Goal: Task Accomplishment & Management: Use online tool/utility

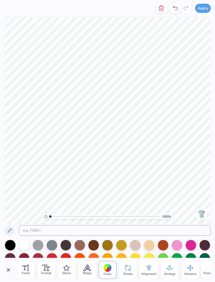
type textarea "I"
click at [179, 8] on div at bounding box center [175, 8] width 10 height 10
click at [177, 9] on icon at bounding box center [175, 8] width 6 height 6
type textarea "SI"
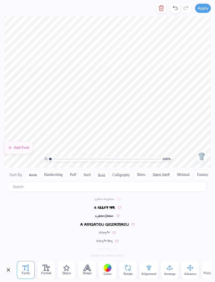
scroll to position [1113, 0]
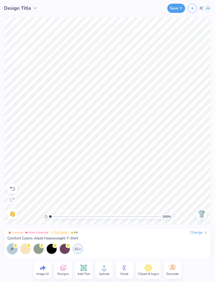
click at [13, 186] on icon at bounding box center [12, 188] width 6 height 6
click at [15, 186] on icon at bounding box center [12, 188] width 6 height 6
click at [14, 188] on icon at bounding box center [12, 188] width 6 height 6
click at [13, 188] on icon at bounding box center [12, 188] width 6 height 6
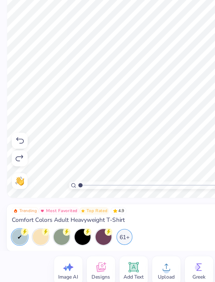
click at [12, 185] on icon at bounding box center [12, 188] width 6 height 6
click at [9, 185] on icon at bounding box center [12, 188] width 6 height 6
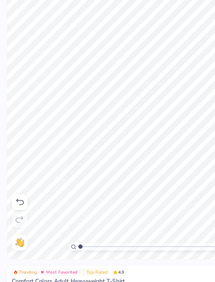
click at [14, 185] on icon at bounding box center [12, 188] width 6 height 6
type input "1"
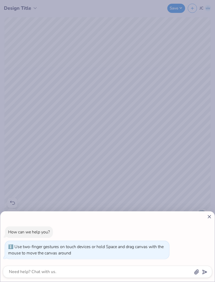
click at [209, 217] on icon at bounding box center [210, 217] width 6 height 6
type textarea "x"
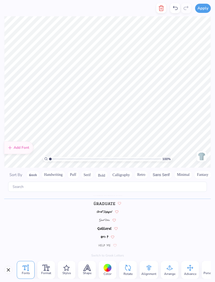
scroll to position [0, 0]
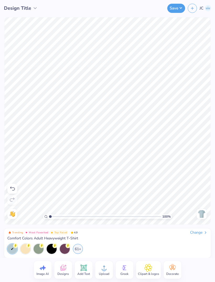
click at [176, 10] on button "Save" at bounding box center [176, 8] width 18 height 9
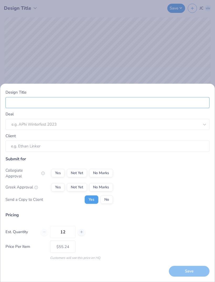
type input "."
type input "Puppy truck"
click at [90, 128] on div at bounding box center [106, 124] width 188 height 7
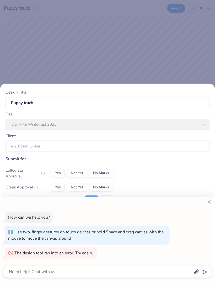
click at [93, 131] on div "How can we help you? Use two-finger gestures on touch devices or hold Space and…" at bounding box center [107, 141] width 215 height 282
type textarea "x"
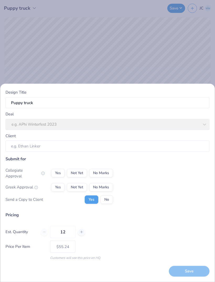
click at [184, 130] on div "Deal e.g. APhi Winterfest 2023" at bounding box center [108, 120] width 204 height 19
click at [147, 127] on div "Deal e.g. APhi Winterfest 2023" at bounding box center [108, 120] width 204 height 19
click at [45, 126] on div "Deal e.g. APhi Winterfest 2023" at bounding box center [108, 120] width 204 height 19
click at [118, 152] on input "Client" at bounding box center [108, 145] width 204 height 11
click at [55, 150] on input "Client" at bounding box center [108, 145] width 204 height 11
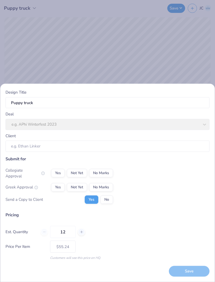
click at [65, 130] on div "Deal e.g. APhi Winterfest 2023" at bounding box center [108, 120] width 204 height 19
click at [198, 129] on div "Deal e.g. APhi Winterfest 2023" at bounding box center [108, 120] width 204 height 19
click at [186, 129] on div "Deal e.g. APhi Winterfest 2023" at bounding box center [108, 120] width 204 height 19
click at [178, 129] on div "Deal e.g. APhi Winterfest 2023" at bounding box center [108, 120] width 204 height 19
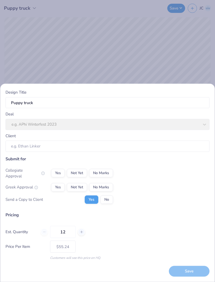
click at [37, 129] on div "Deal e.g. APhi Winterfest 2023" at bounding box center [108, 120] width 204 height 19
click at [103, 175] on button "No Marks" at bounding box center [101, 173] width 24 height 8
click at [63, 183] on button "Yes" at bounding box center [58, 187] width 14 height 8
type input "$55.24"
click at [31, 150] on input "Client" at bounding box center [108, 145] width 204 height 11
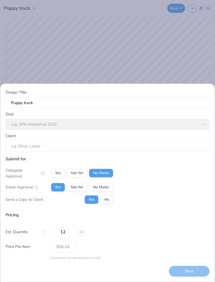
click at [25, 130] on div "Deal e.g. APhi Winterfest 2023" at bounding box center [108, 120] width 204 height 19
click at [23, 108] on input "Puppy truck" at bounding box center [108, 102] width 204 height 11
click at [30, 127] on div "Deal e.g. APhi Winterfest 2023" at bounding box center [108, 120] width 204 height 19
click at [194, 136] on div "Client" at bounding box center [108, 141] width 204 height 19
click at [198, 269] on div "Save" at bounding box center [189, 271] width 41 height 11
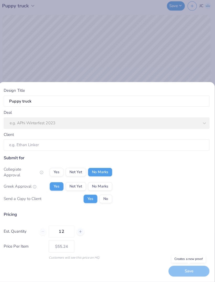
click at [165, 130] on div "Deal e.g. APhi Winterfest 2023" at bounding box center [108, 120] width 204 height 19
click at [24, 124] on div "Deal e.g. APhi Winterfest 2023" at bounding box center [108, 120] width 204 height 19
click at [163, 129] on div "Deal e.g. APhi Winterfest 2023" at bounding box center [108, 120] width 204 height 19
click at [162, 129] on div "Deal e.g. APhi Winterfest 2023" at bounding box center [108, 120] width 204 height 19
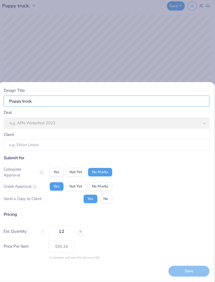
type input "Puppy truck"
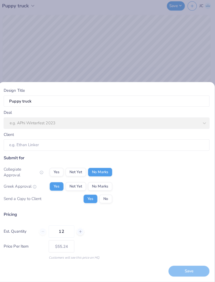
click at [19, 124] on div "Deal e.g. APhi Winterfest 2023" at bounding box center [108, 120] width 204 height 19
click at [35, 128] on div "Deal e.g. APhi Winterfest 2023" at bounding box center [108, 120] width 204 height 19
click at [28, 130] on div "Deal e.g. APhi Winterfest 2023" at bounding box center [108, 120] width 204 height 19
click at [185, 125] on div "Deal e.g. APhi Winterfest 2023" at bounding box center [108, 120] width 204 height 19
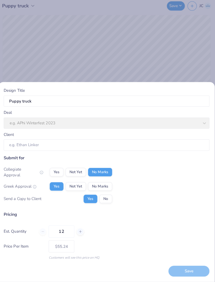
click at [199, 119] on div "Deal e.g. APhi Winterfest 2023" at bounding box center [108, 120] width 204 height 19
click at [171, 128] on div "Deal e.g. APhi Winterfest 2023" at bounding box center [108, 120] width 204 height 19
click at [161, 145] on input "Client" at bounding box center [108, 145] width 204 height 11
click at [35, 149] on input "Client" at bounding box center [108, 145] width 204 height 11
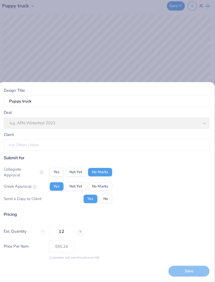
click at [33, 149] on input "Client" at bounding box center [108, 145] width 204 height 11
click at [189, 72] on div "Design Title Puppy truck Deal e.g. APhi Winterfest 2023 Client Submit for Colle…" at bounding box center [107, 141] width 215 height 282
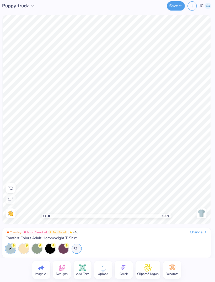
click at [177, 5] on button "Save" at bounding box center [176, 8] width 18 height 9
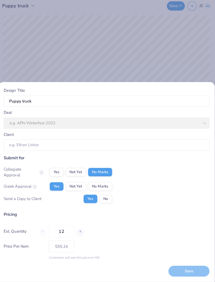
click at [175, 70] on div "Design Title Puppy truck Deal e.g. APhi Winterfest 2023 Client Submit for Colle…" at bounding box center [107, 141] width 215 height 282
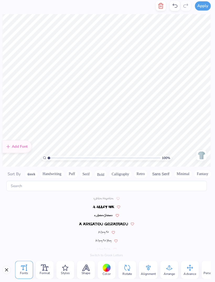
scroll to position [1113, 0]
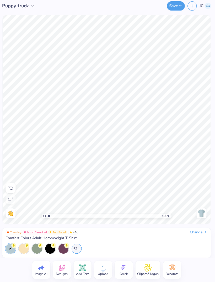
click at [173, 7] on button "Save" at bounding box center [176, 8] width 18 height 9
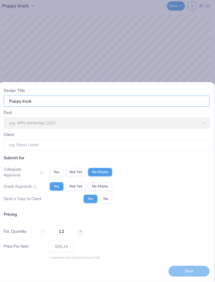
click at [119, 107] on input "Puppy truck" at bounding box center [108, 102] width 204 height 11
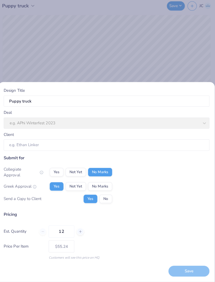
click at [187, 129] on div "Deal e.g. APhi Winterfest 2023" at bounding box center [108, 120] width 204 height 19
click at [142, 126] on div "Deal e.g. APhi Winterfest 2023" at bounding box center [108, 120] width 204 height 19
click at [198, 127] on div "Deal e.g. APhi Winterfest 2023" at bounding box center [108, 120] width 204 height 19
click at [184, 129] on div "Deal e.g. APhi Winterfest 2023" at bounding box center [108, 120] width 204 height 19
click at [167, 162] on div "Submit for" at bounding box center [108, 158] width 204 height 6
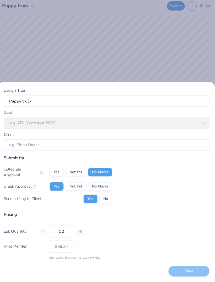
click at [155, 152] on input "Client" at bounding box center [108, 145] width 204 height 11
